Goal: Task Accomplishment & Management: Manage account settings

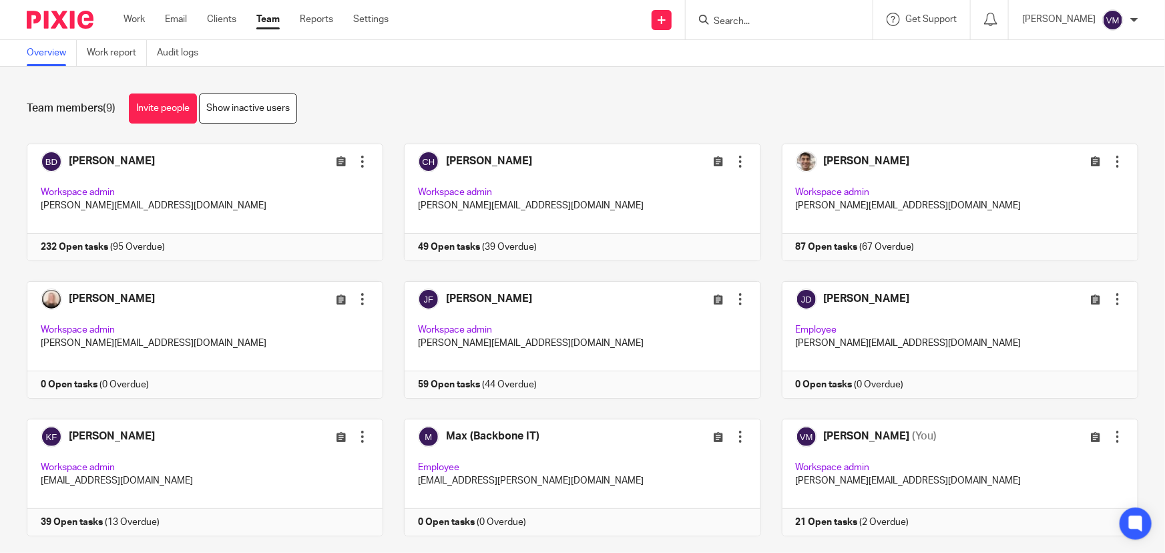
click at [785, 21] on input "Search" at bounding box center [772, 22] width 120 height 12
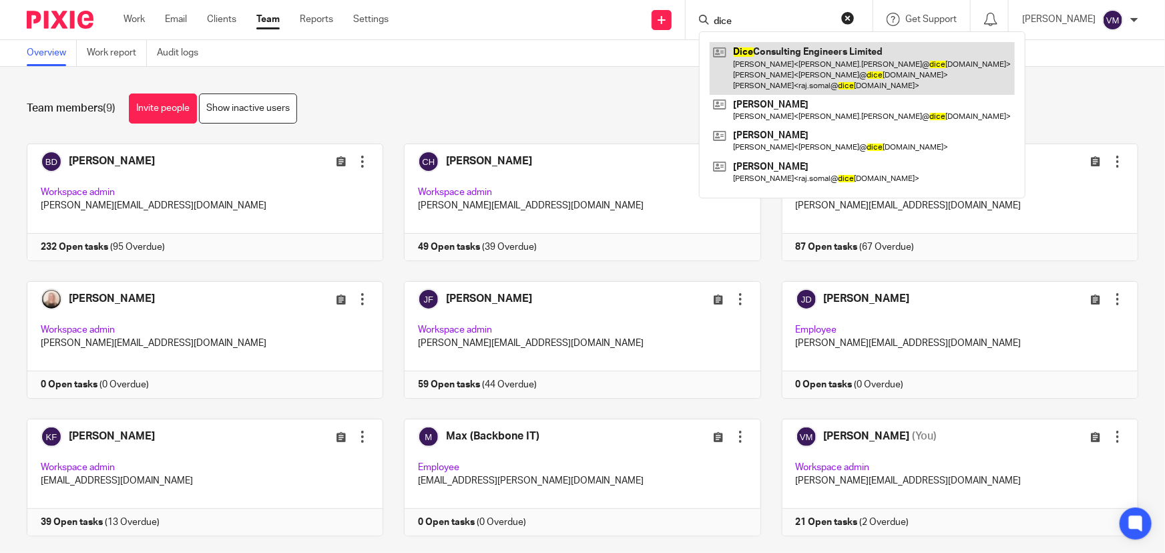
type input "dice"
click at [790, 59] on link at bounding box center [862, 68] width 305 height 53
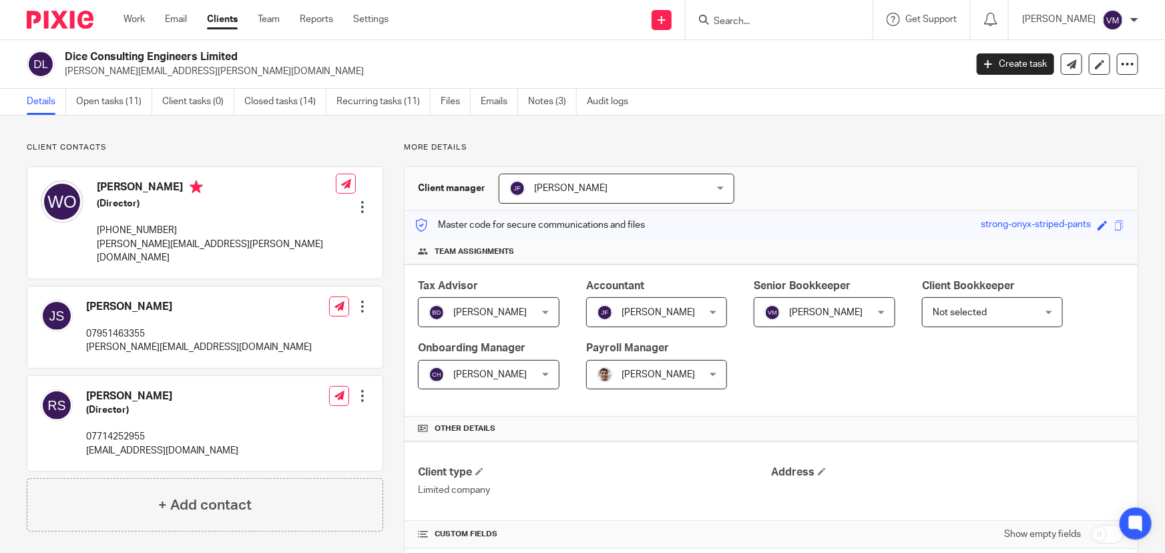
click at [488, 95] on link "Emails" at bounding box center [499, 102] width 37 height 26
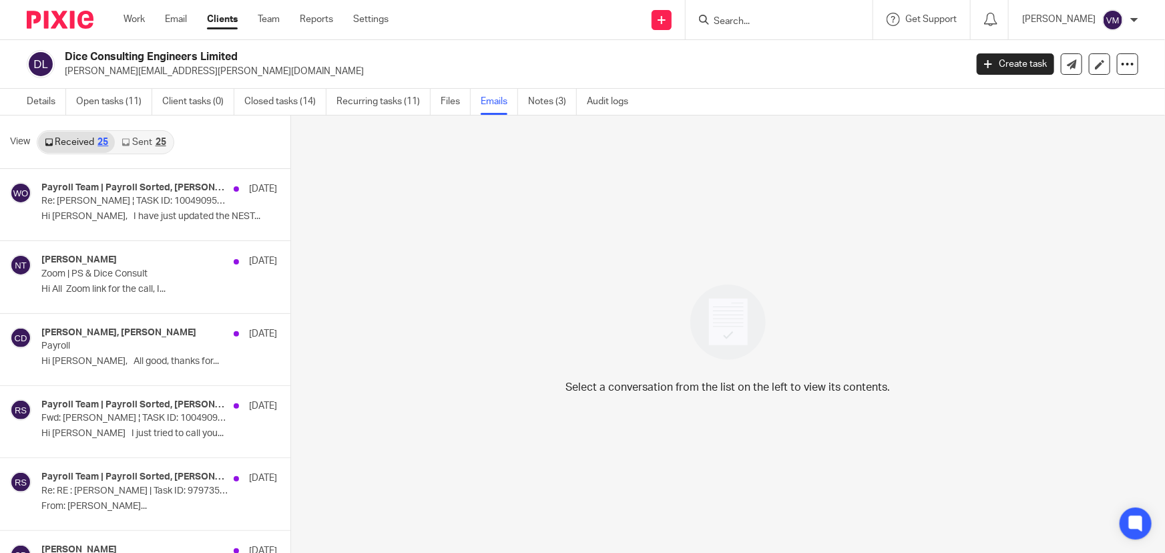
click at [138, 143] on link "Sent 25" at bounding box center [143, 142] width 57 height 21
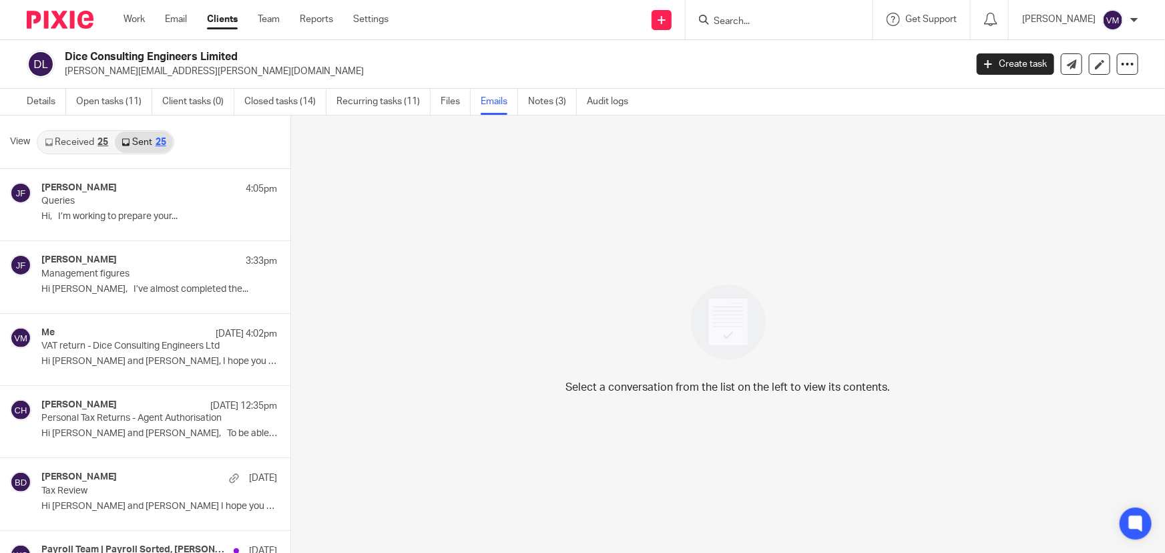
scroll to position [1, 0]
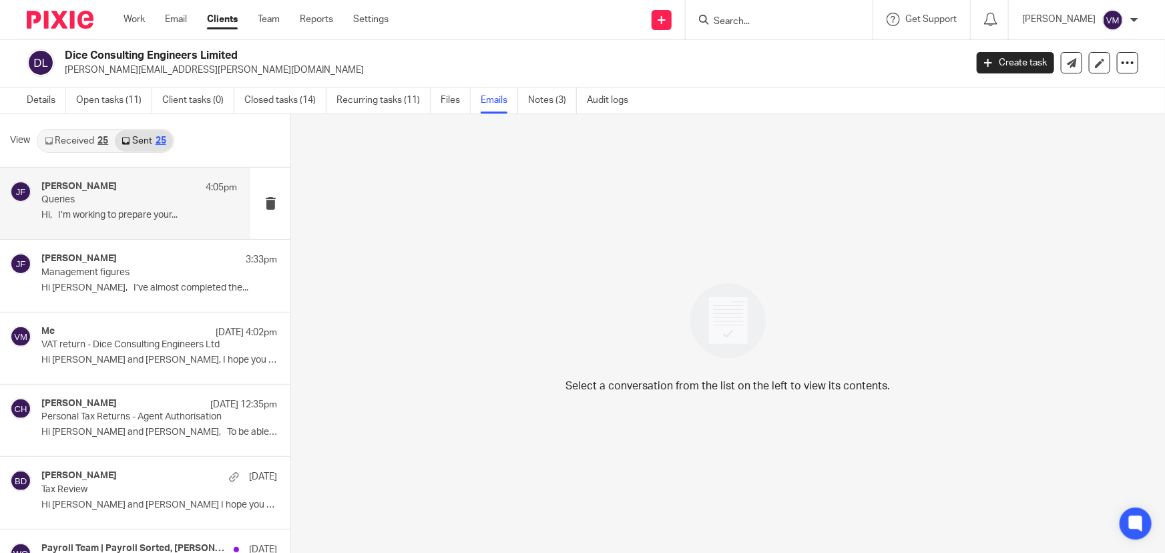
click at [119, 215] on p "Hi, I’m working to prepare your..." at bounding box center [139, 215] width 196 height 11
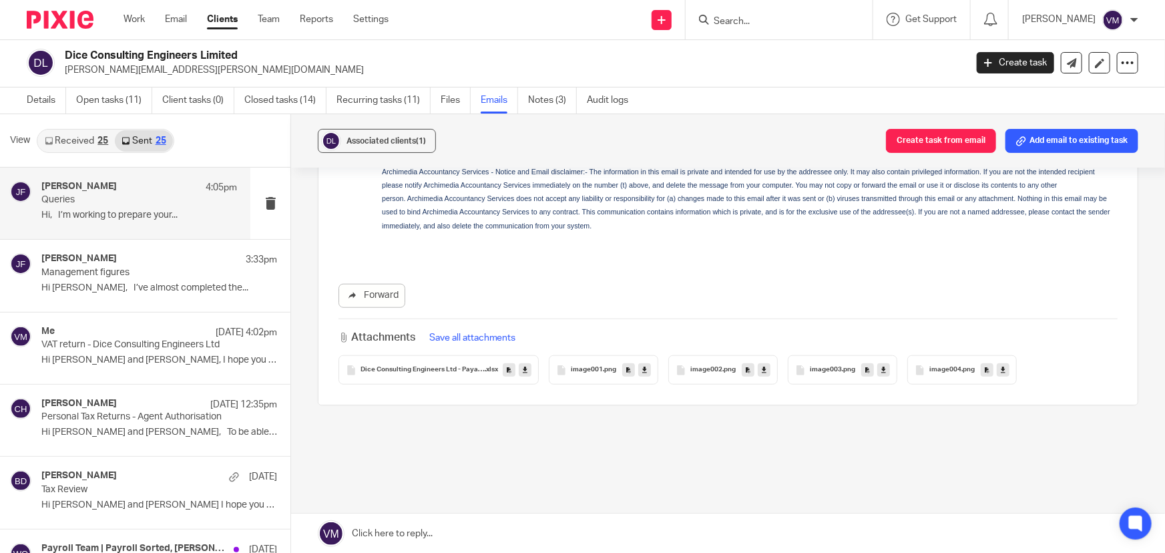
scroll to position [578, 0]
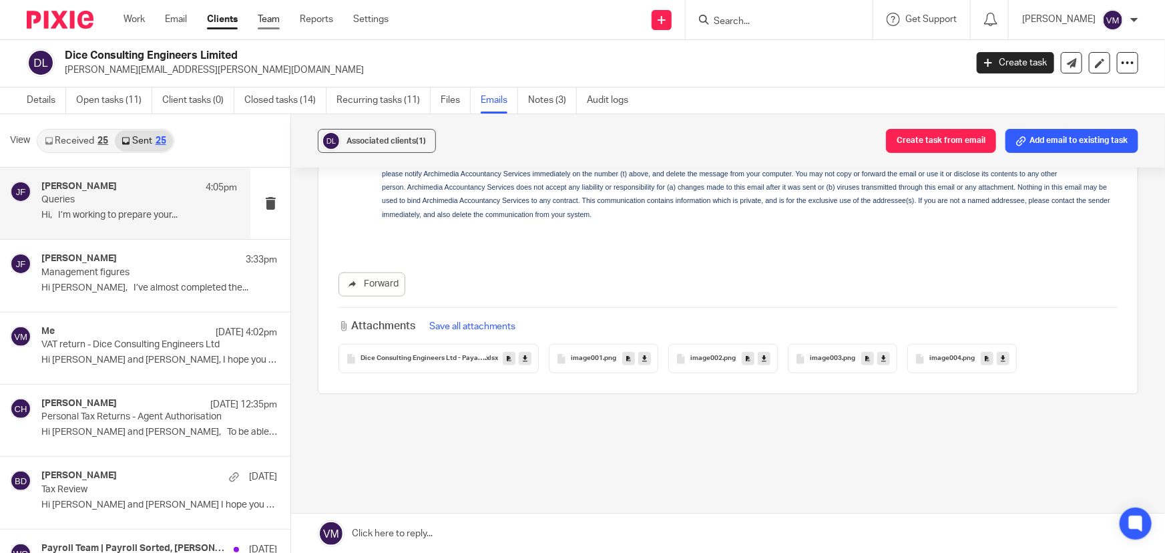
click at [280, 16] on link "Team" at bounding box center [269, 19] width 22 height 13
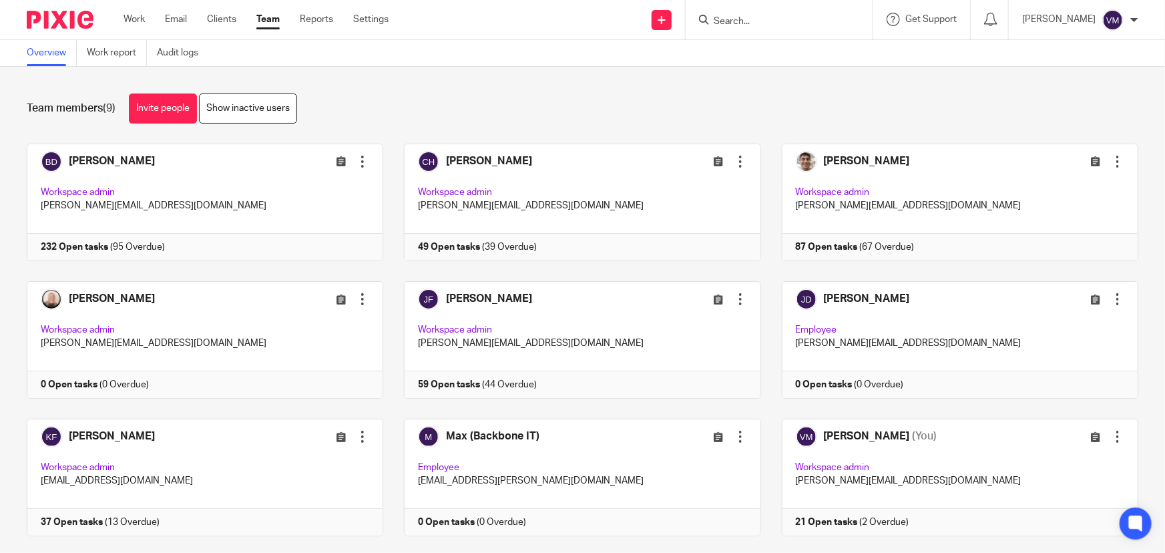
click at [765, 19] on input "Search" at bounding box center [772, 22] width 120 height 12
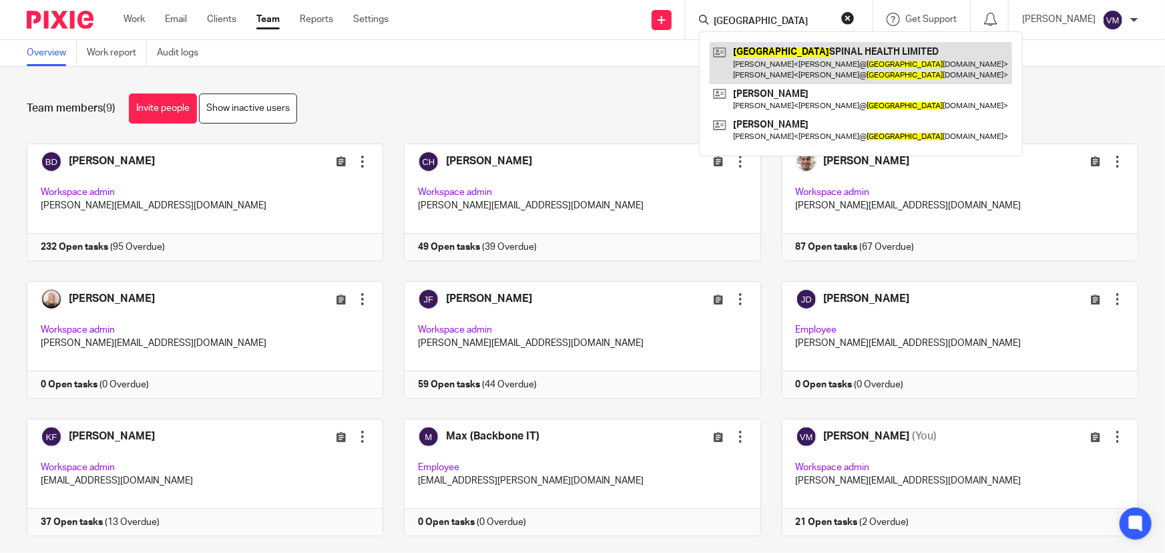
type input "norwich"
click at [794, 61] on link at bounding box center [861, 62] width 302 height 41
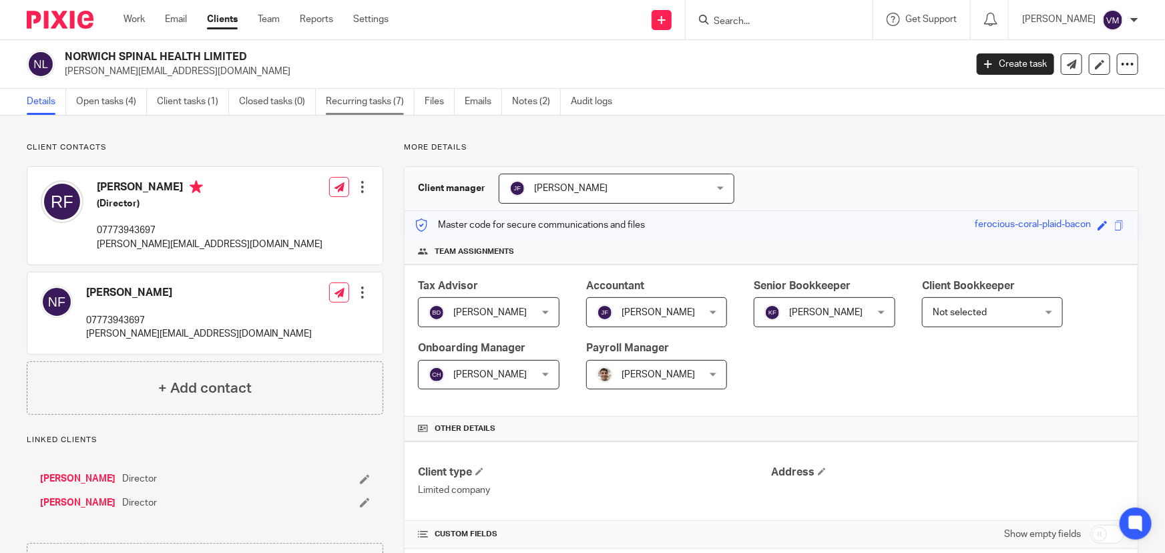
click at [346, 99] on link "Recurring tasks (7)" at bounding box center [370, 102] width 89 height 26
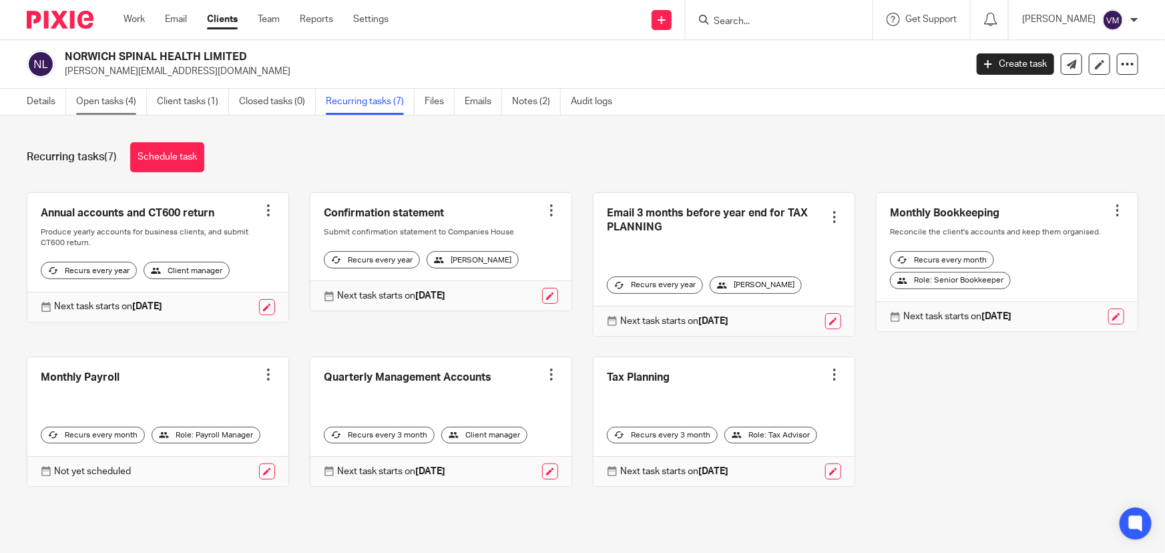
click at [128, 96] on link "Open tasks (4)" at bounding box center [111, 102] width 71 height 26
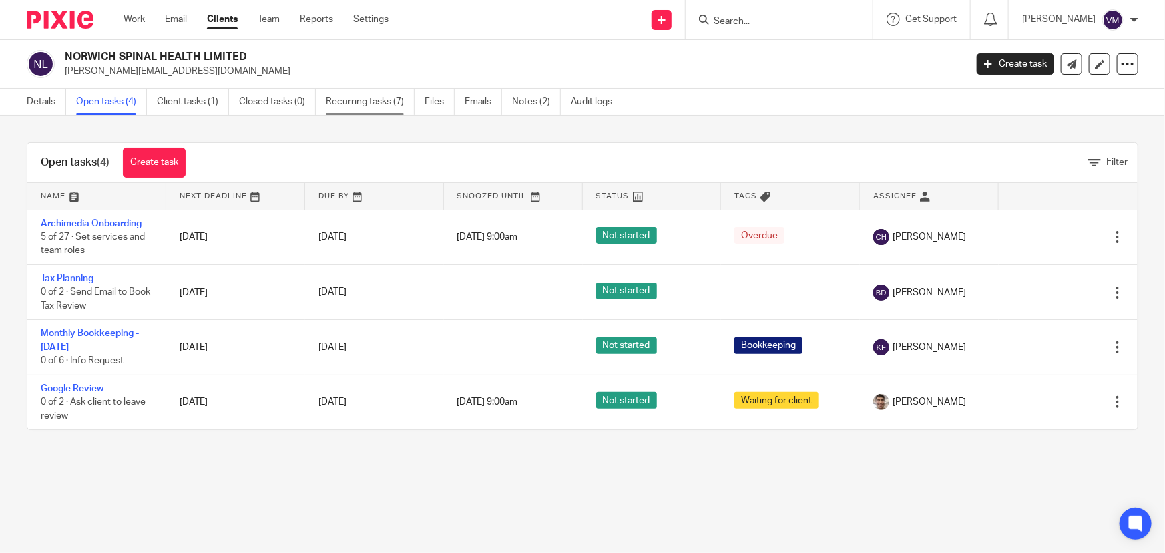
click at [370, 101] on link "Recurring tasks (7)" at bounding box center [370, 102] width 89 height 26
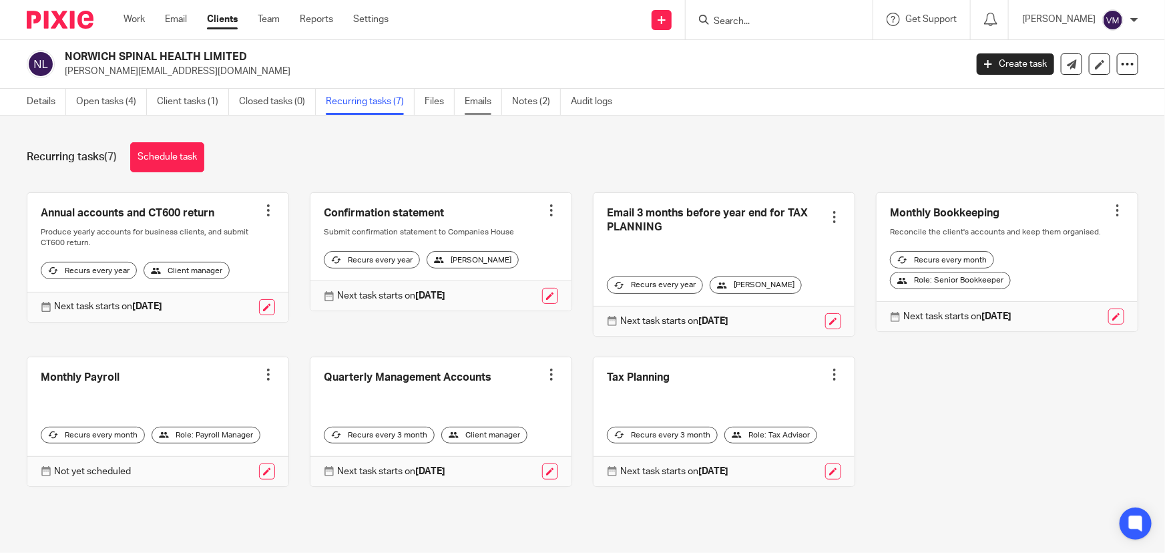
click at [481, 103] on link "Emails" at bounding box center [483, 102] width 37 height 26
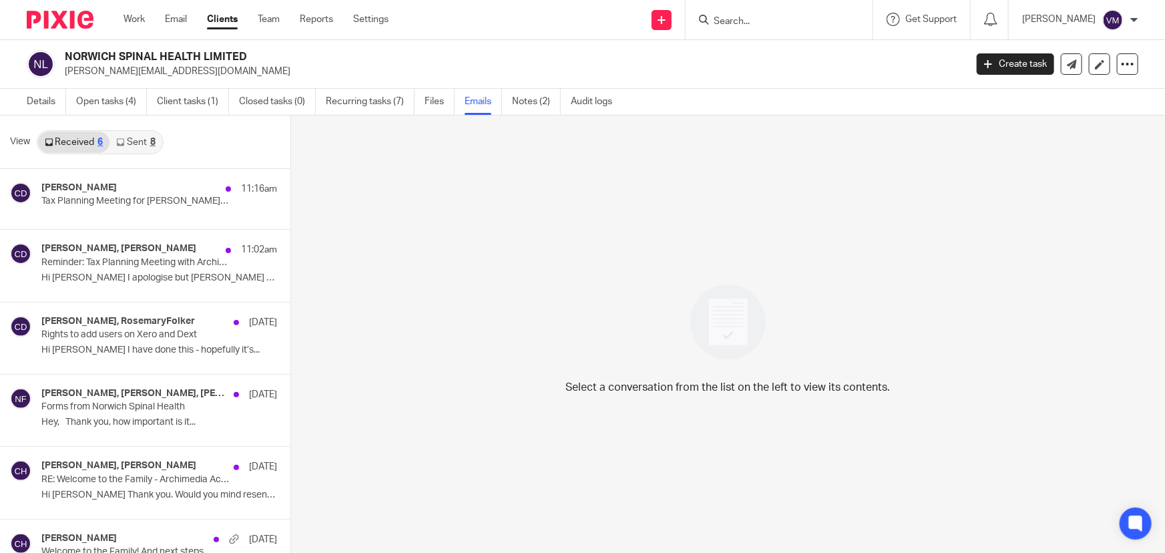
click at [137, 140] on link "Sent 8" at bounding box center [135, 142] width 52 height 21
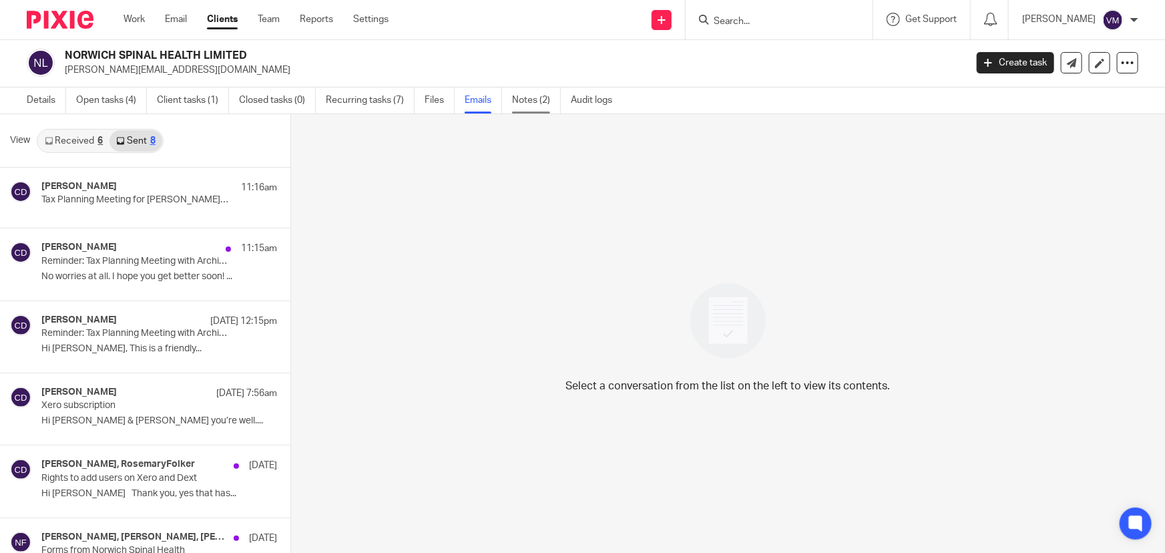
click at [525, 98] on link "Notes (2)" at bounding box center [536, 100] width 49 height 26
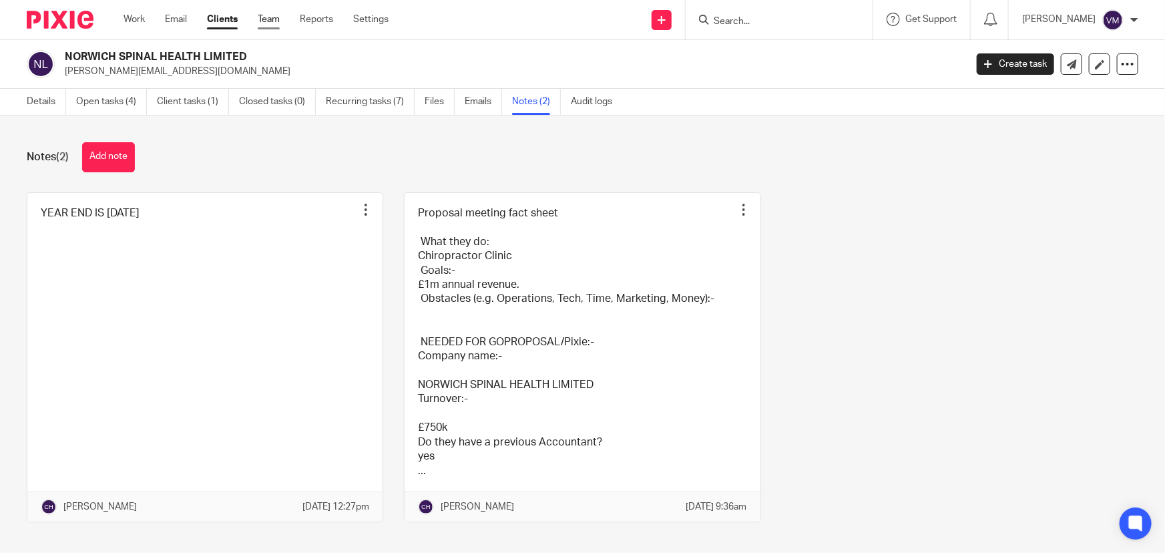
click at [266, 15] on link "Team" at bounding box center [269, 19] width 22 height 13
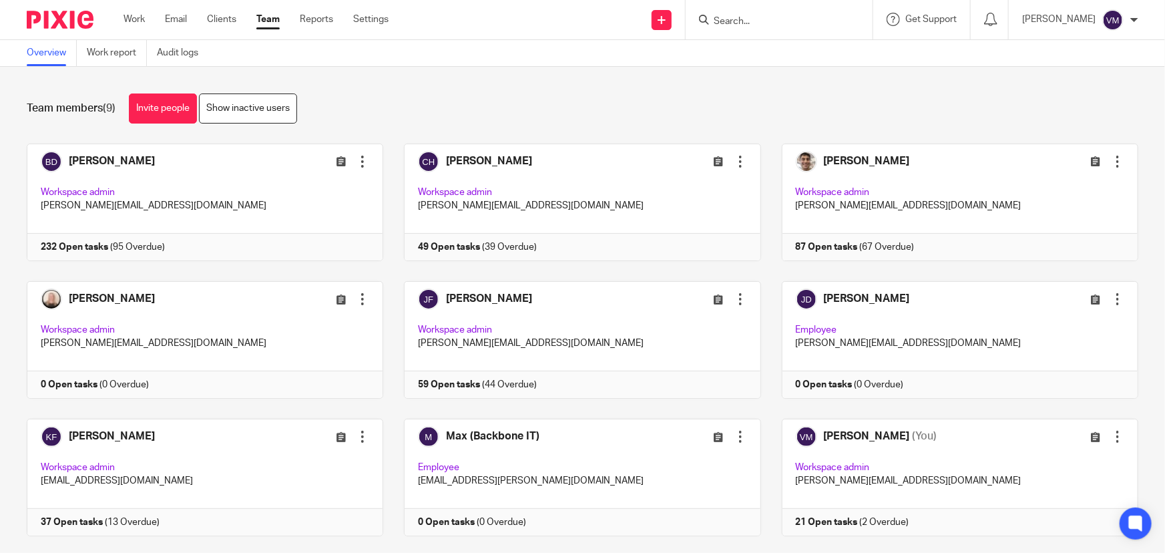
click at [752, 19] on input "Search" at bounding box center [772, 22] width 120 height 12
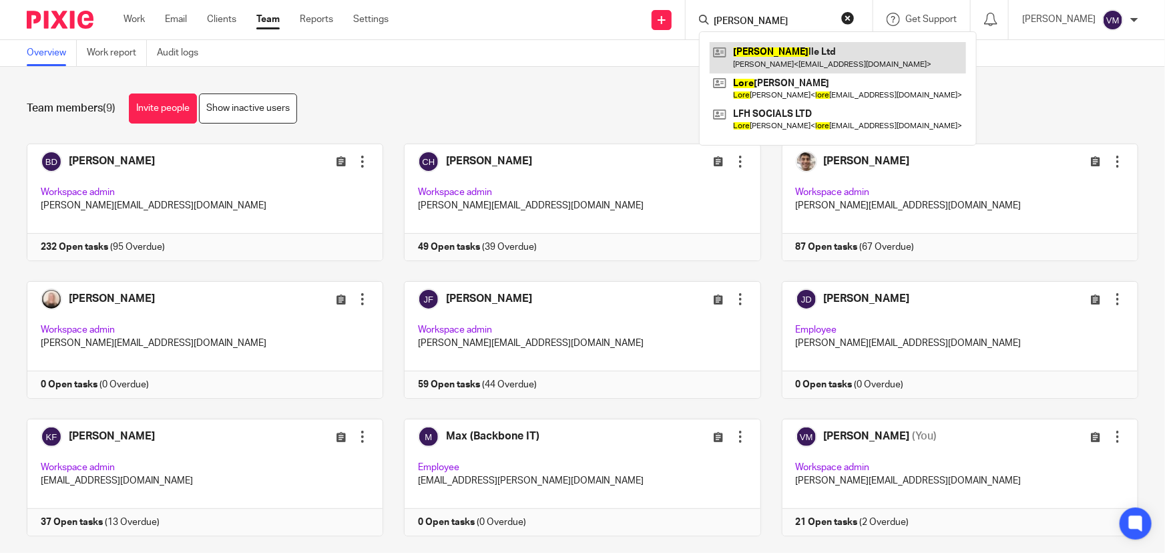
type input "lorie"
click at [817, 49] on link at bounding box center [838, 57] width 256 height 31
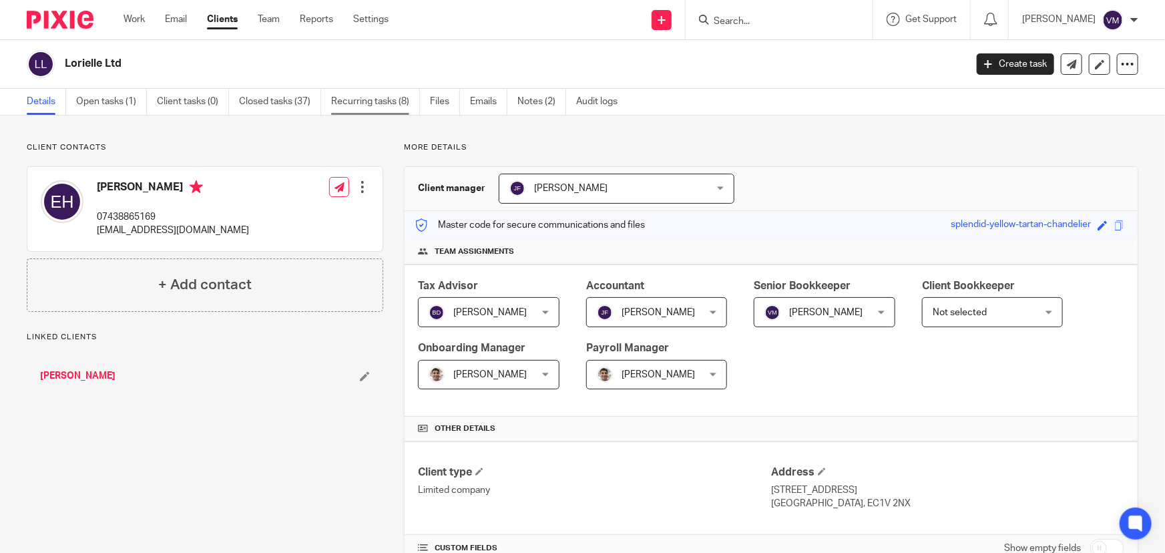
click at [398, 100] on link "Recurring tasks (8)" at bounding box center [375, 102] width 89 height 26
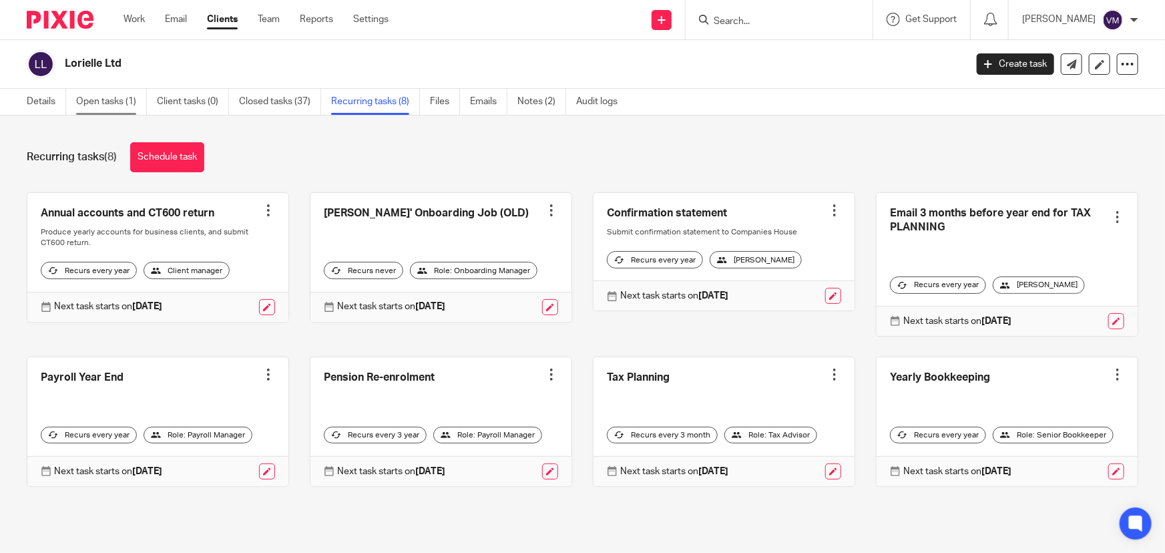
click at [120, 100] on link "Open tasks (1)" at bounding box center [111, 102] width 71 height 26
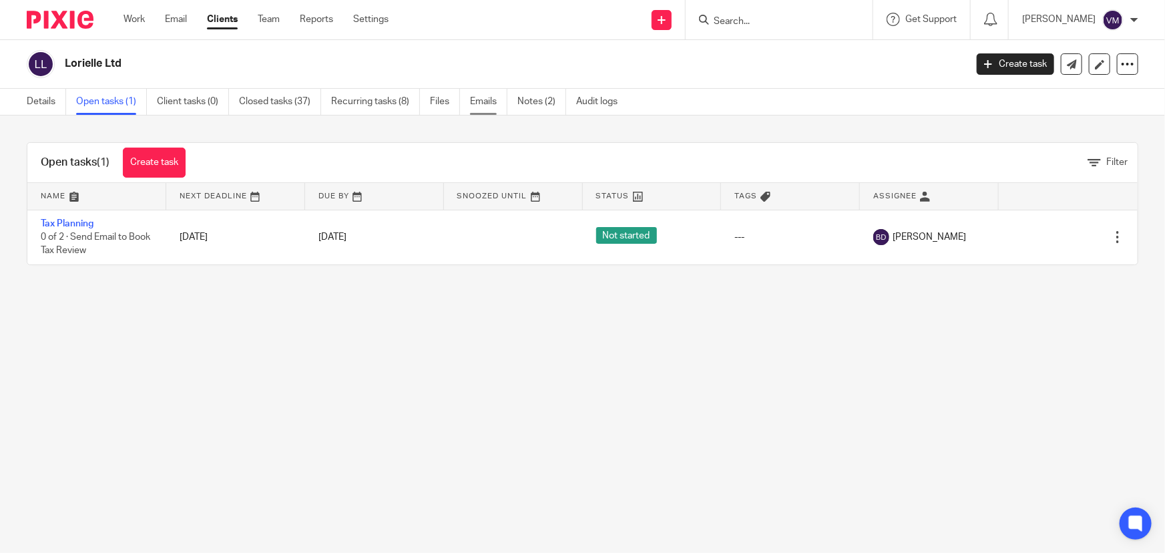
click at [480, 100] on link "Emails" at bounding box center [488, 102] width 37 height 26
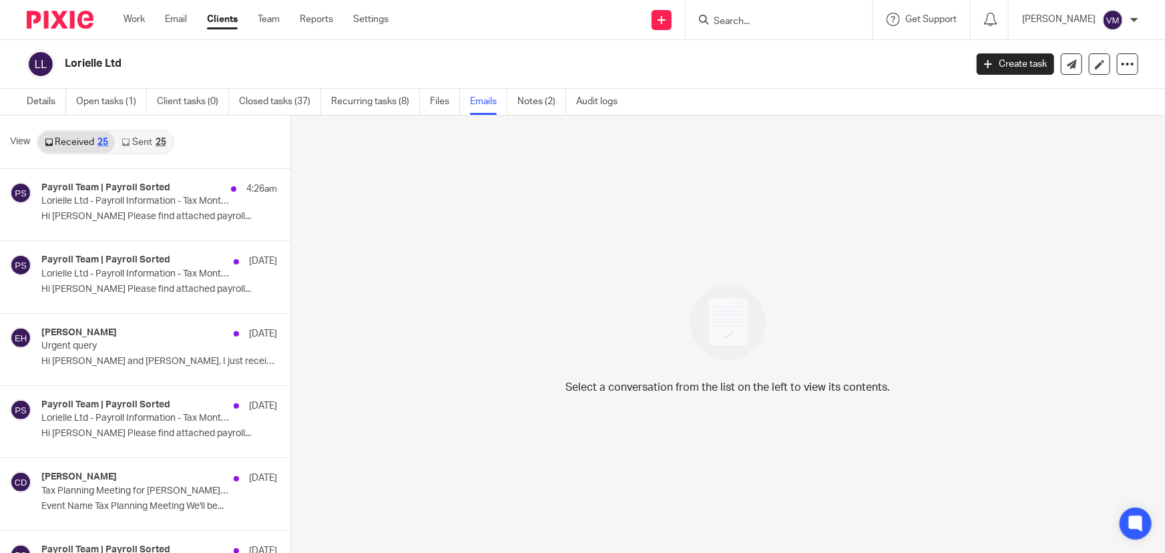
click at [150, 140] on link "Sent 25" at bounding box center [143, 142] width 57 height 21
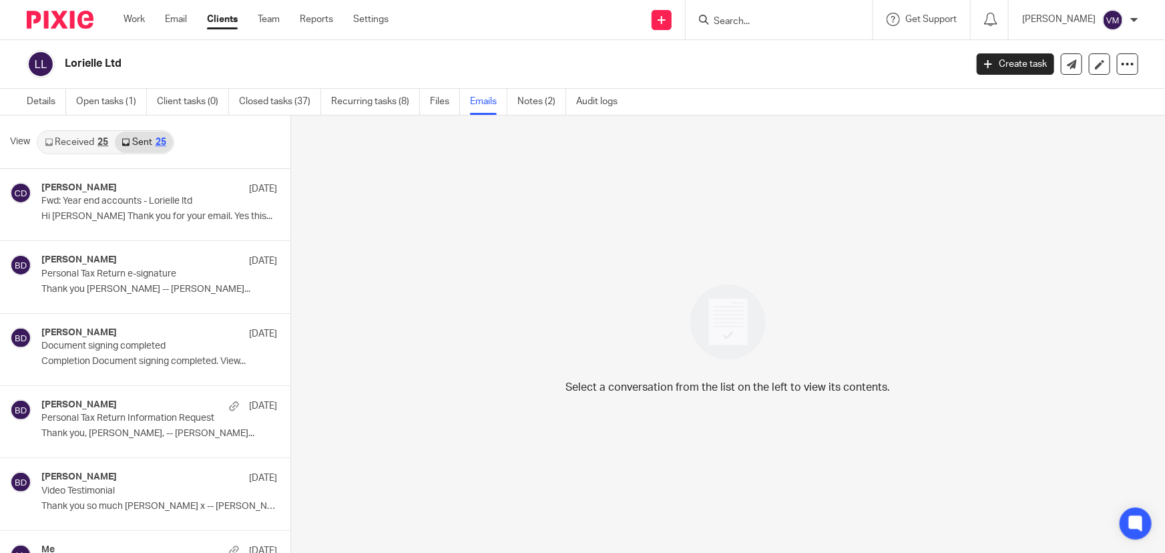
scroll to position [1, 0]
click at [89, 140] on link "Received 25" at bounding box center [76, 140] width 77 height 21
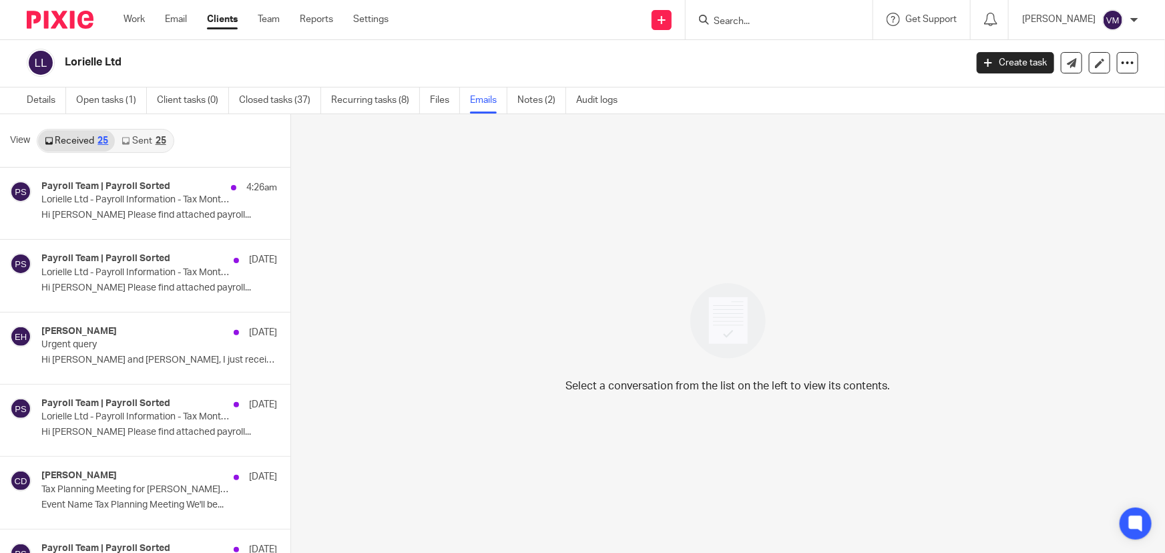
click at [132, 135] on link "Sent 25" at bounding box center [143, 140] width 57 height 21
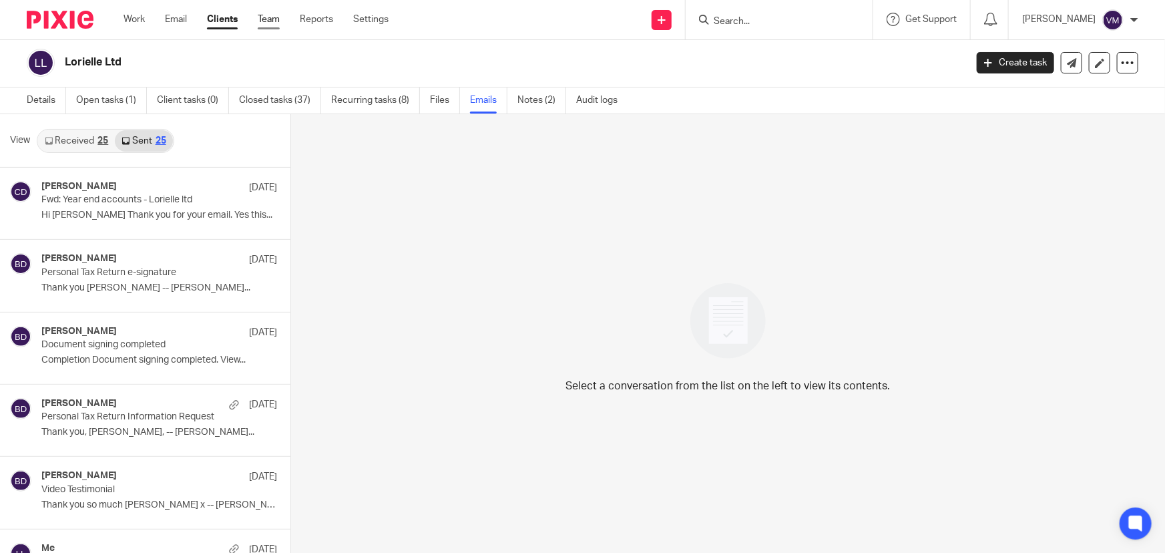
click at [270, 16] on link "Team" at bounding box center [269, 19] width 22 height 13
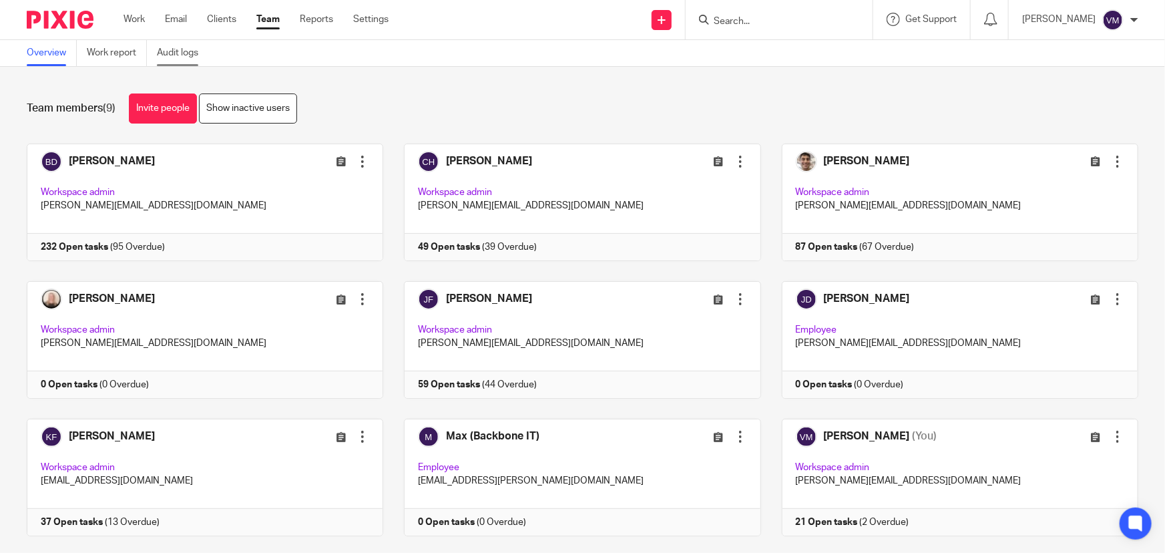
click at [194, 49] on link "Audit logs" at bounding box center [182, 53] width 51 height 26
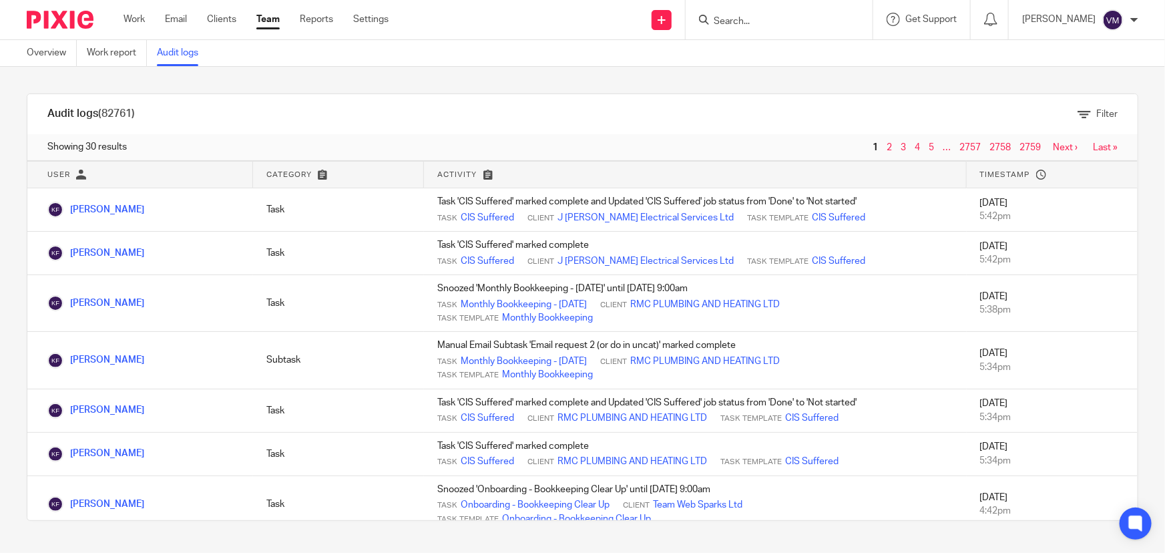
click at [276, 19] on link "Team" at bounding box center [267, 19] width 23 height 13
